Goal: Transaction & Acquisition: Download file/media

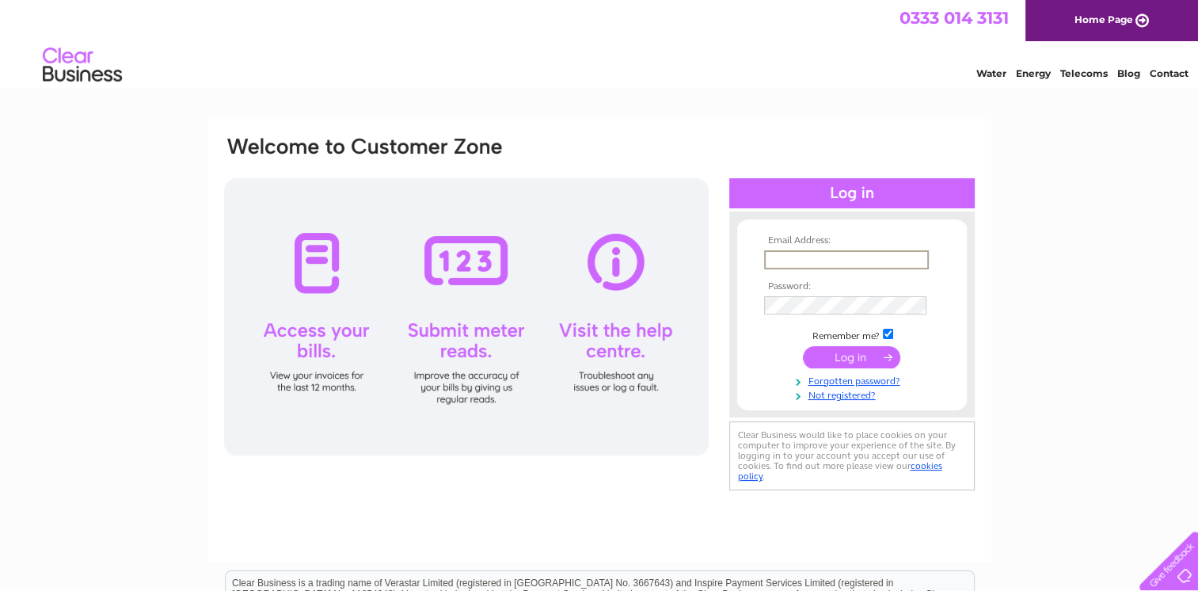
click at [769, 260] on input "text" at bounding box center [846, 259] width 165 height 19
type input "[EMAIL_ADDRESS][DOMAIN_NAME]"
click at [833, 351] on input "submit" at bounding box center [851, 356] width 97 height 22
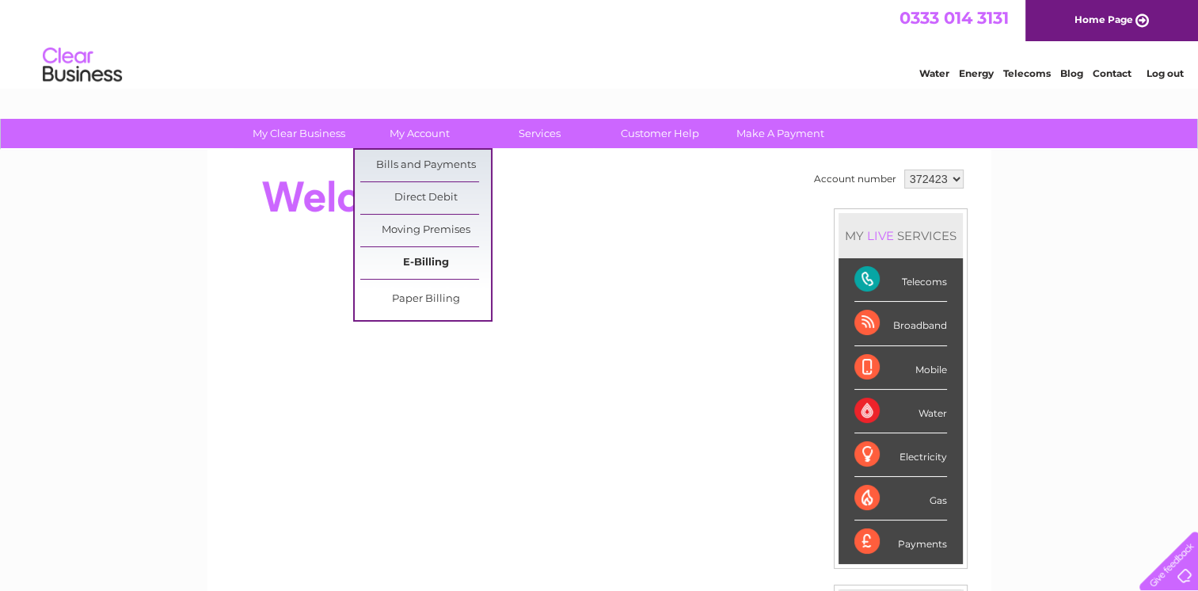
click at [411, 258] on link "E-Billing" at bounding box center [425, 263] width 131 height 32
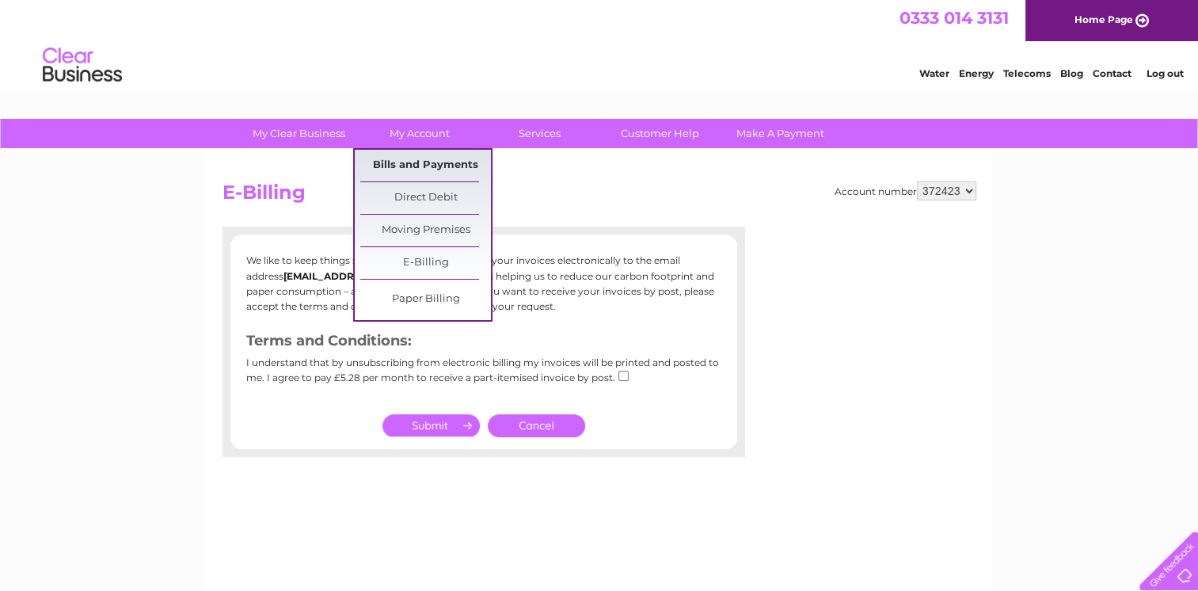
click at [404, 163] on link "Bills and Payments" at bounding box center [425, 166] width 131 height 32
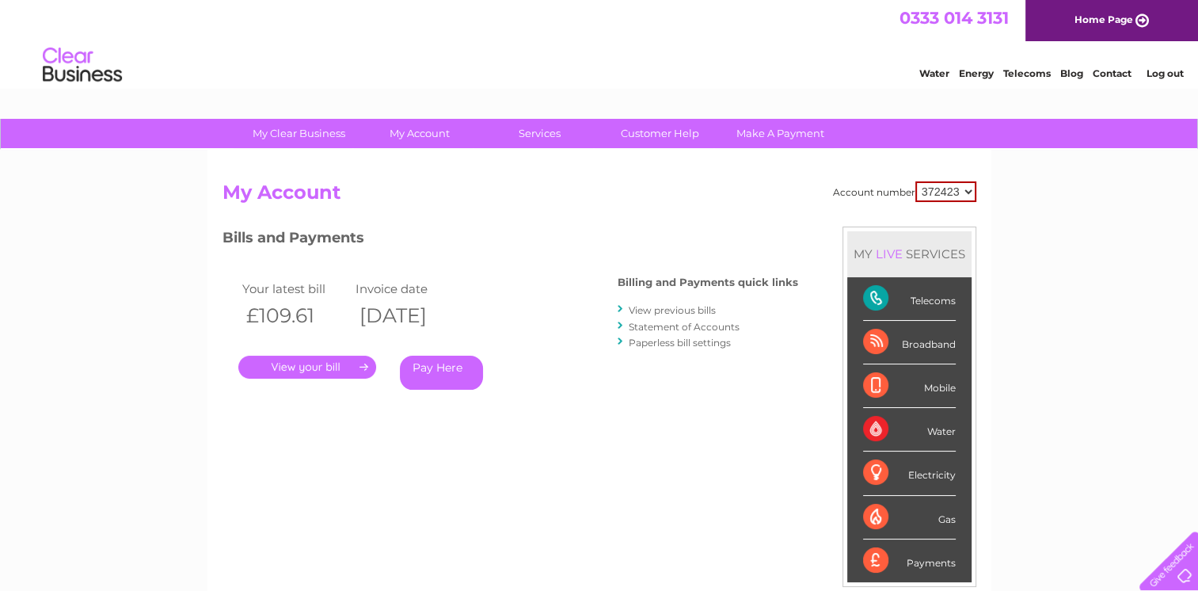
click at [654, 312] on link "View previous bills" at bounding box center [672, 310] width 87 height 12
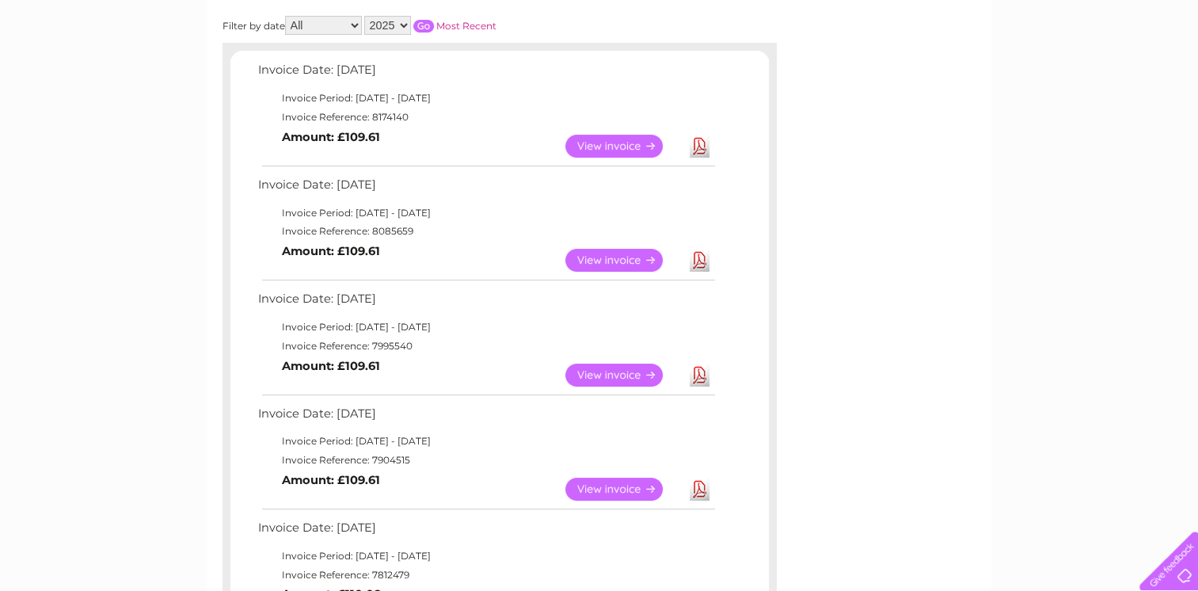
scroll to position [317, 0]
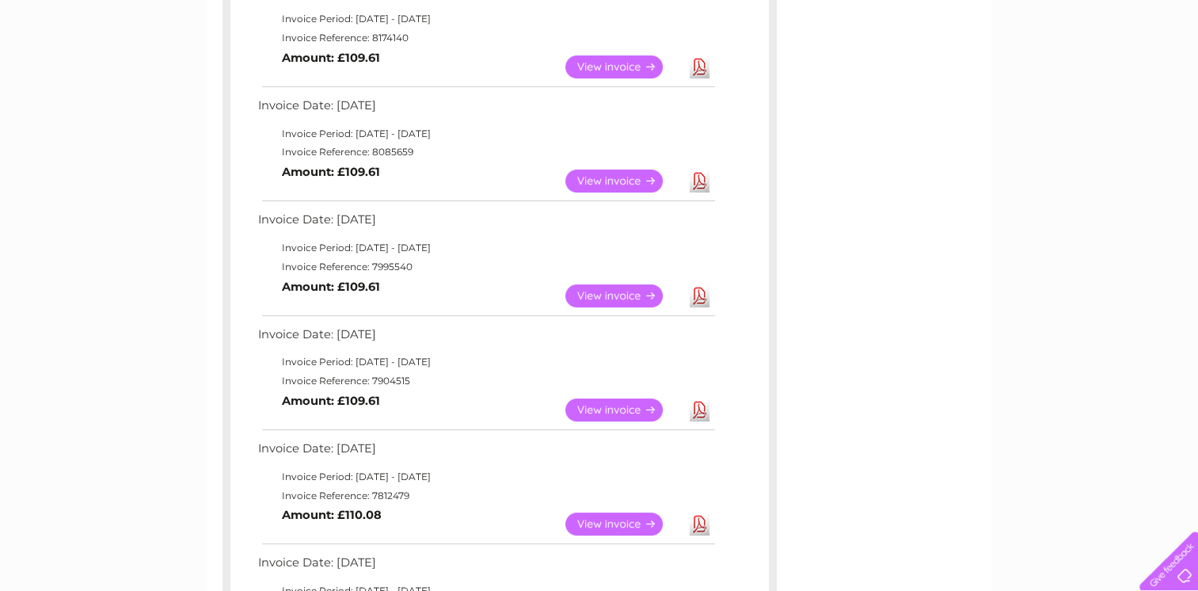
click at [699, 412] on link "Download" at bounding box center [700, 409] width 20 height 23
click at [698, 292] on link "Download" at bounding box center [700, 295] width 20 height 23
click at [700, 183] on link "Download" at bounding box center [700, 180] width 20 height 23
